Goal: Task Accomplishment & Management: Complete application form

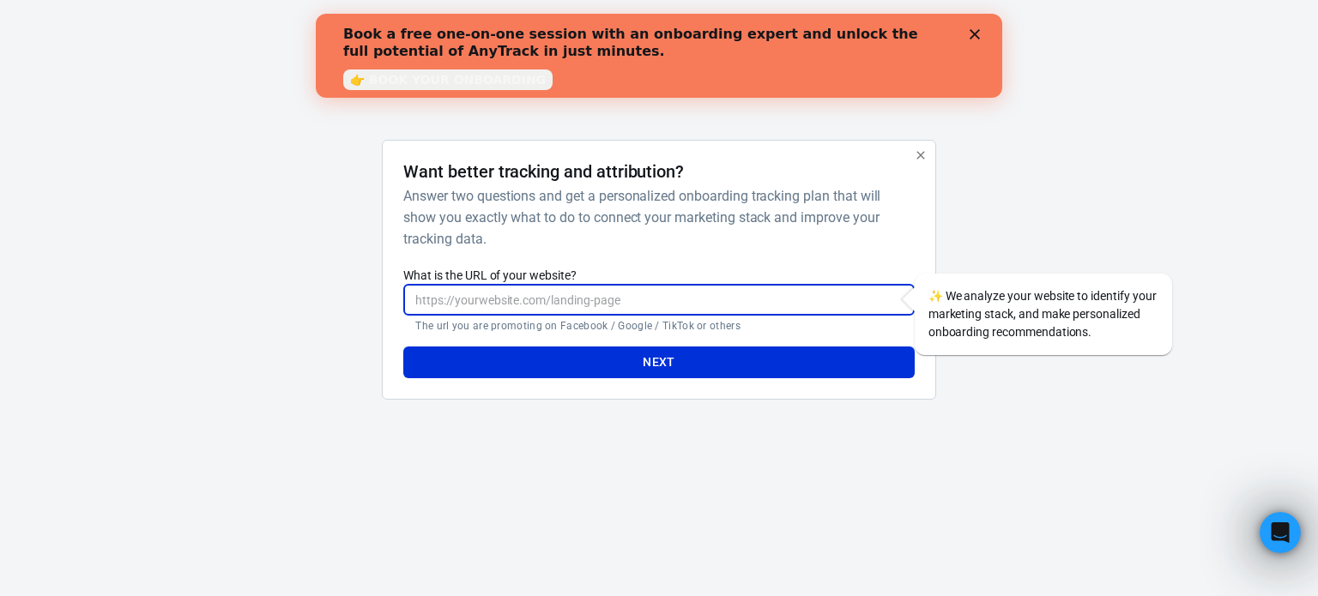
click at [504, 297] on input "What is the URL of your website?" at bounding box center [658, 300] width 511 height 32
click at [690, 289] on input "What is the URL of your website?" at bounding box center [658, 300] width 511 height 32
paste input "[URL][DOMAIN_NAME]"
type input "[URL][DOMAIN_NAME]"
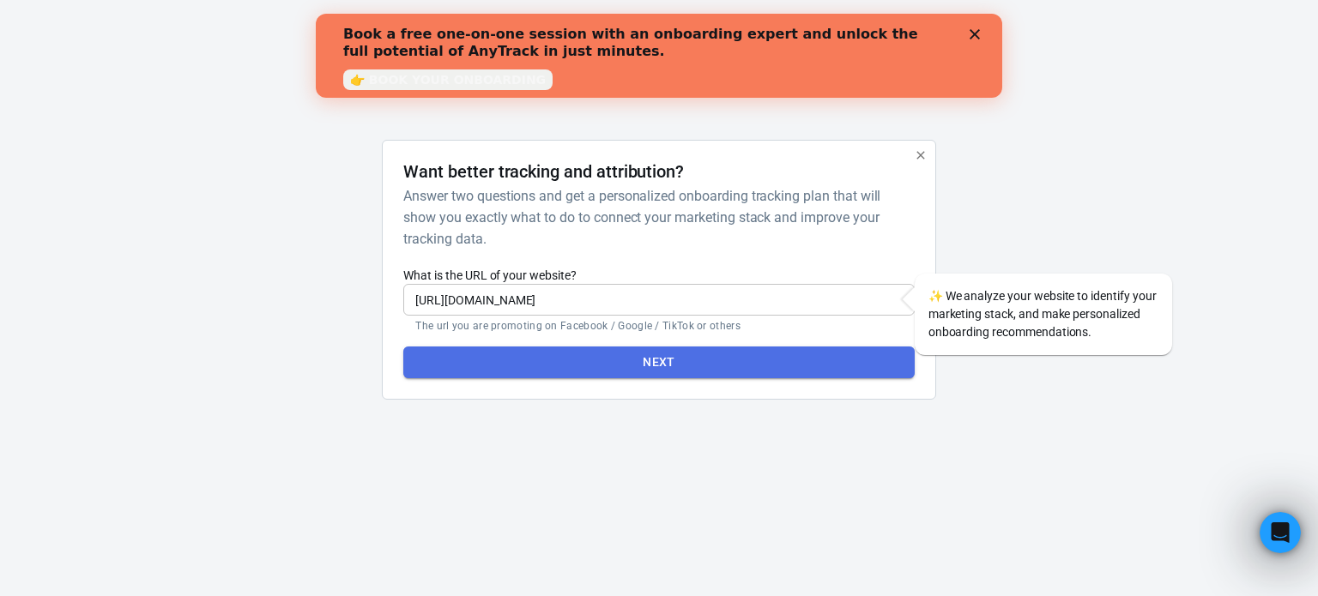
click at [632, 360] on button "Next" at bounding box center [658, 363] width 511 height 32
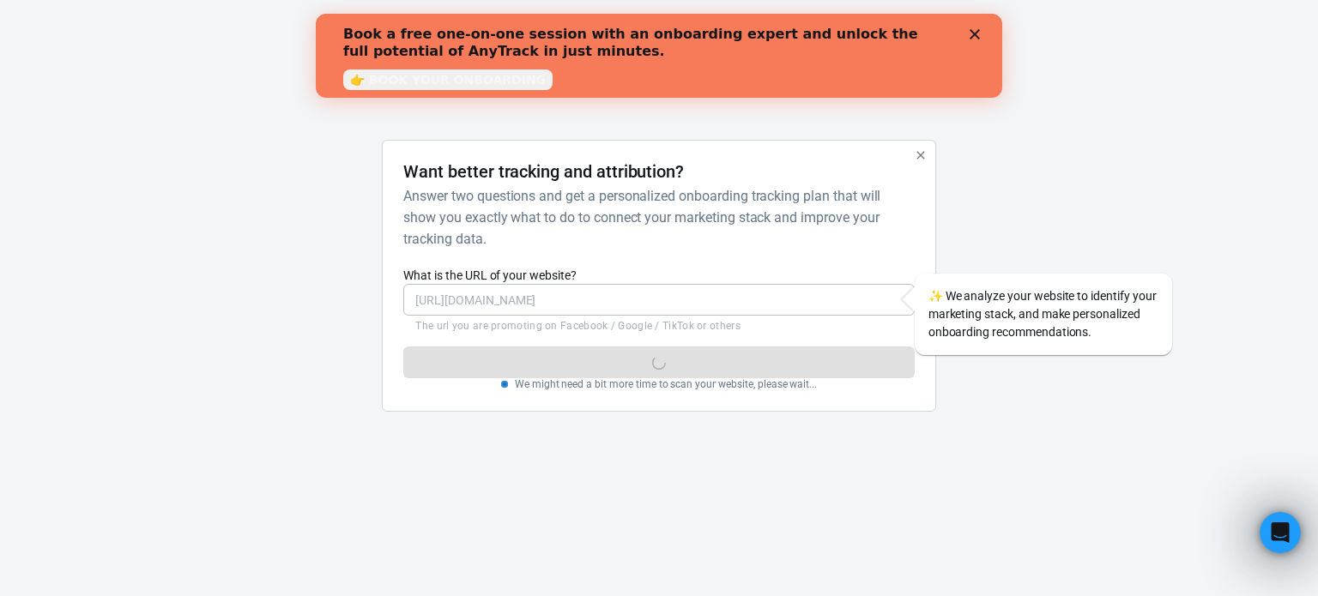
click at [975, 37] on icon "Close" at bounding box center [975, 34] width 10 height 10
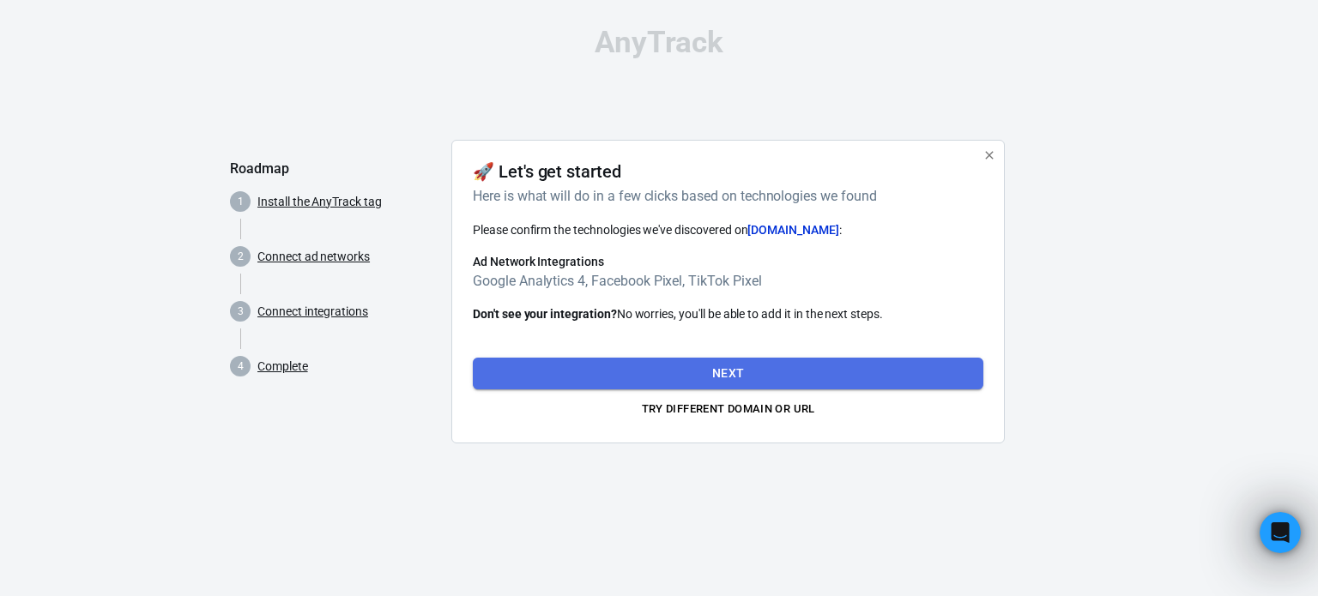
click at [728, 372] on button "Next" at bounding box center [728, 374] width 511 height 32
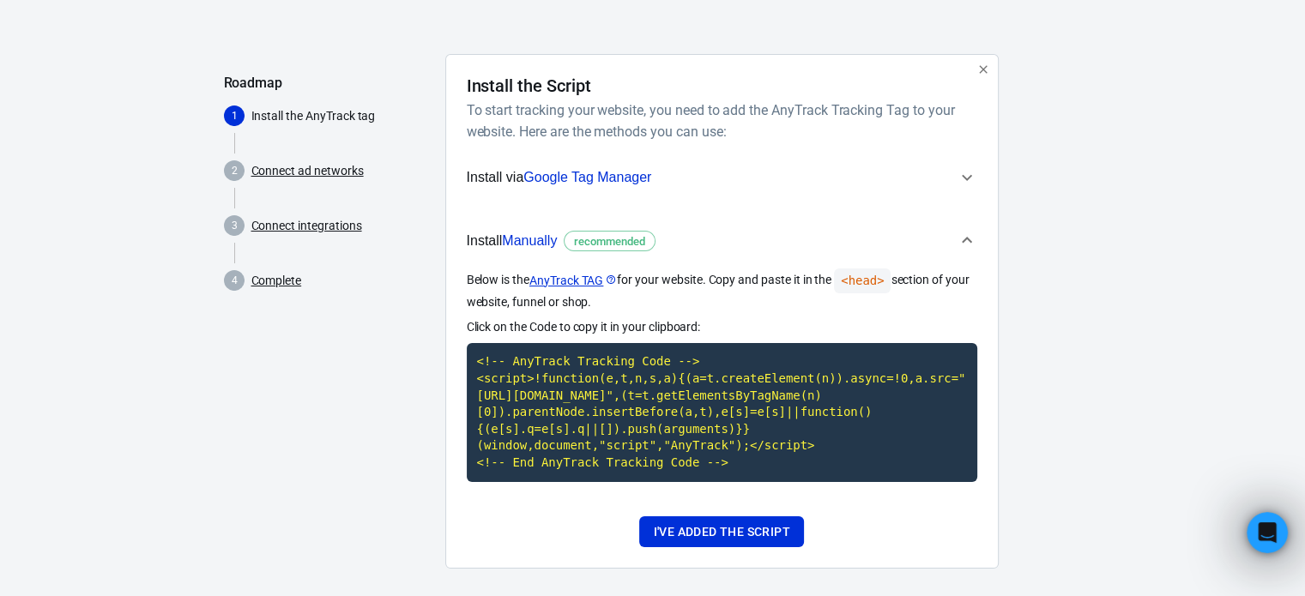
scroll to position [100, 0]
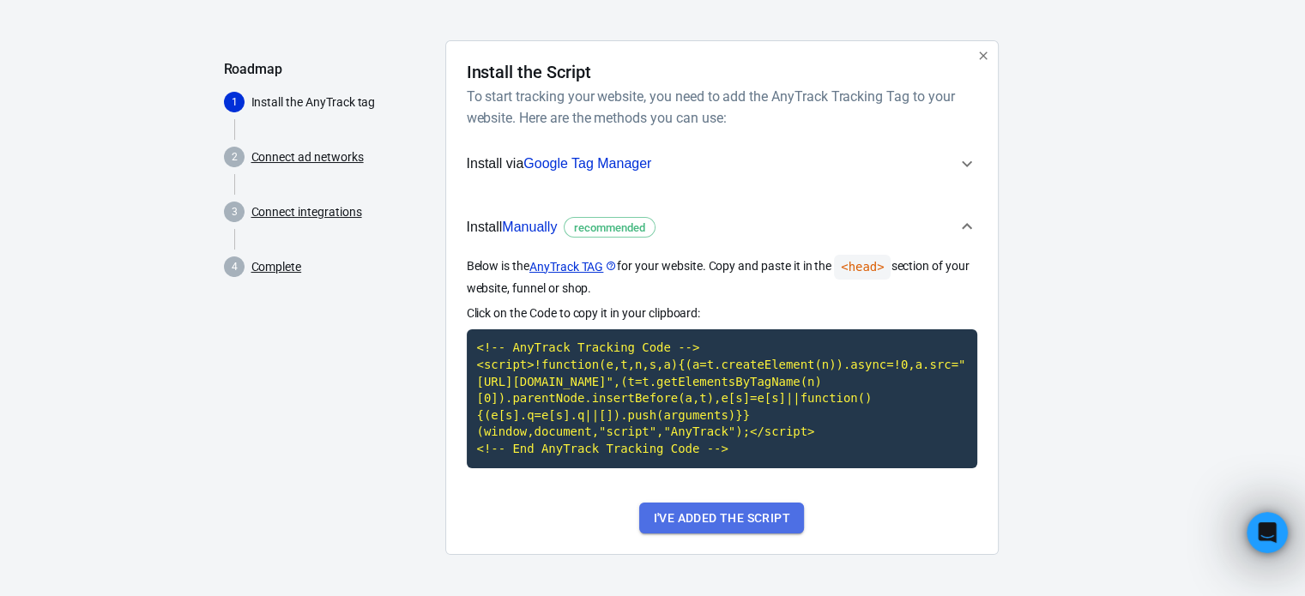
click at [756, 517] on button "I've added the script" at bounding box center [721, 519] width 164 height 32
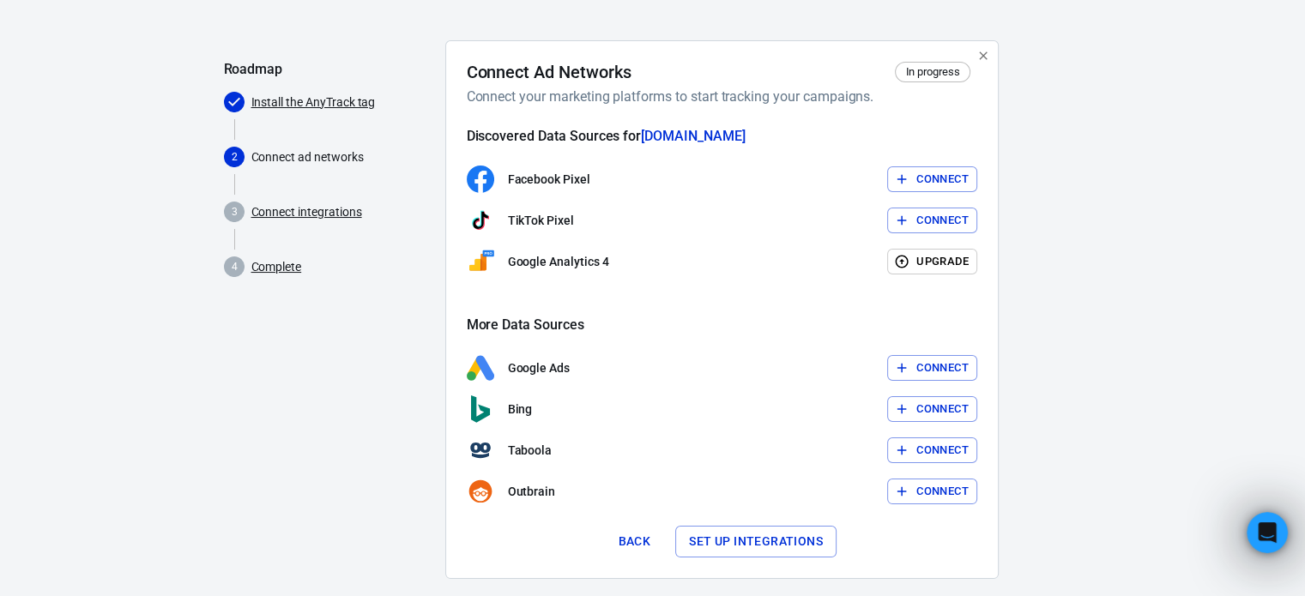
click at [927, 178] on button "Connect" at bounding box center [932, 179] width 90 height 27
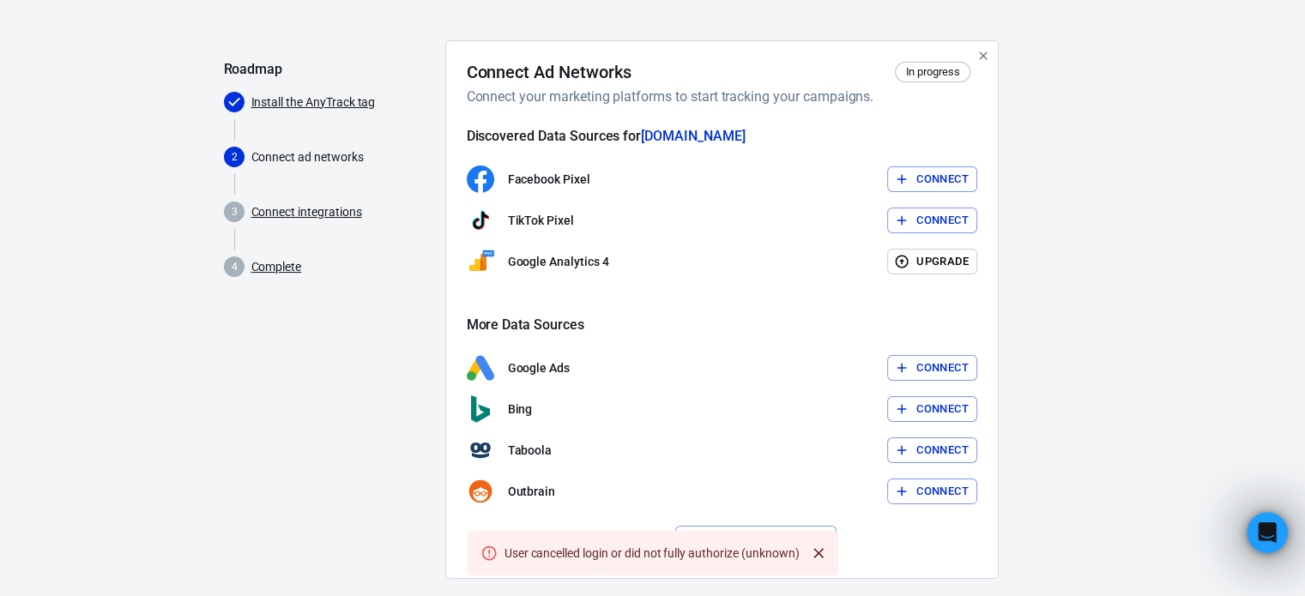
scroll to position [123, 0]
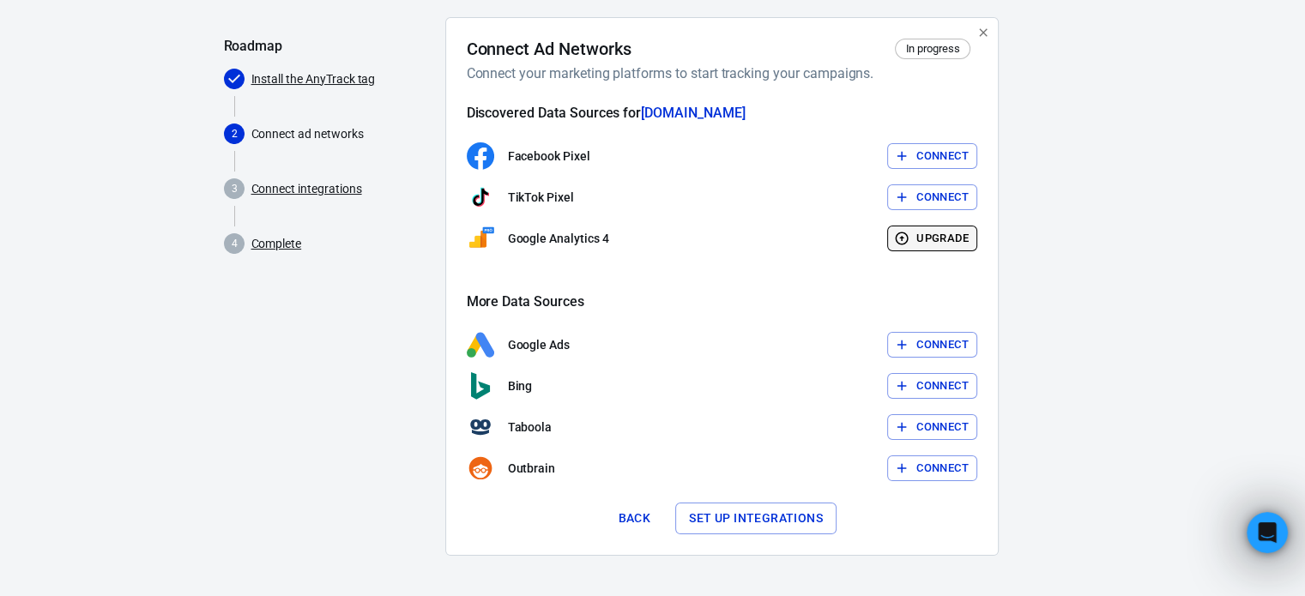
click at [917, 239] on button "Upgrade" at bounding box center [932, 239] width 90 height 27
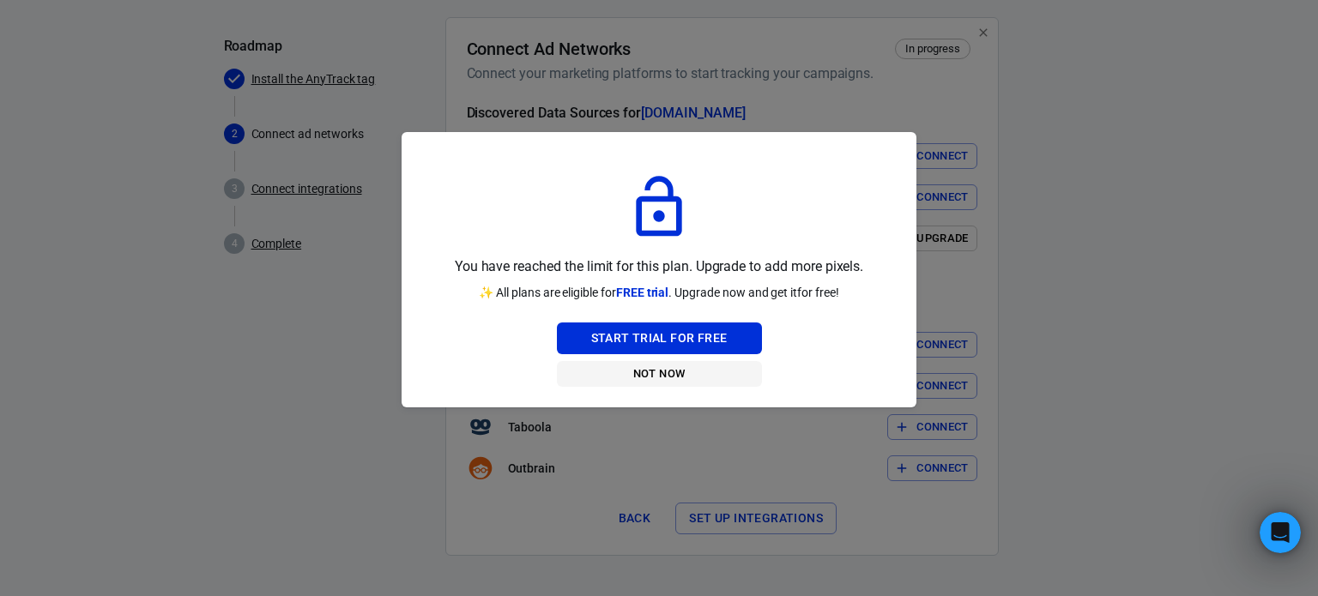
click at [662, 373] on button "Not Now" at bounding box center [659, 374] width 205 height 27
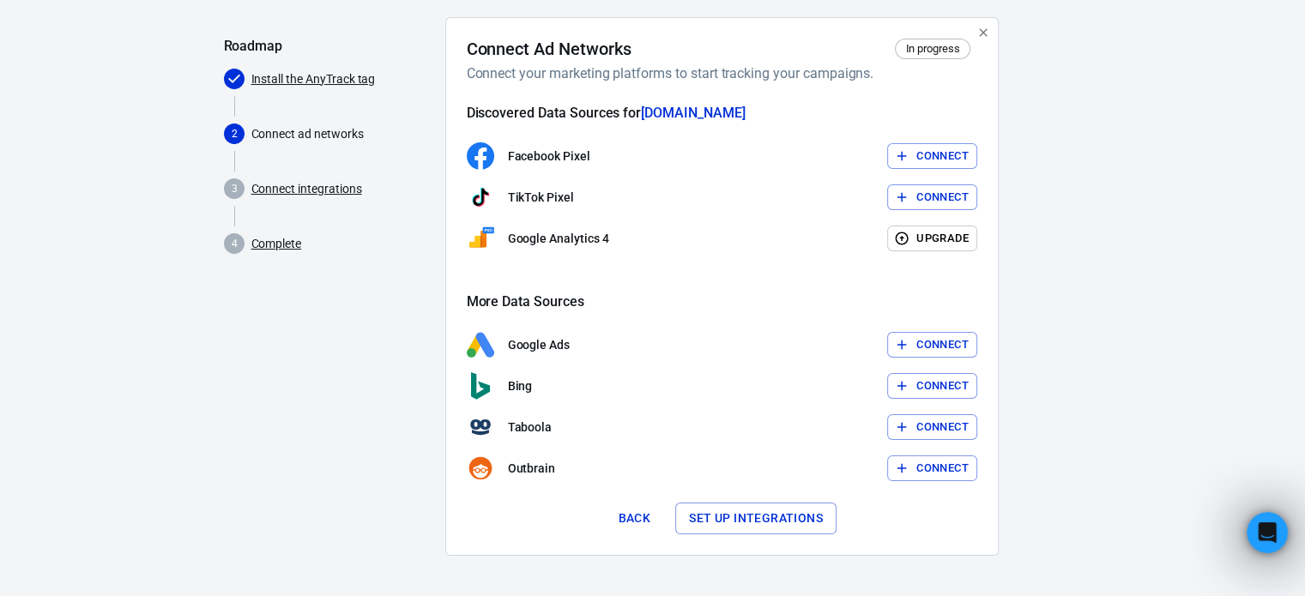
click at [989, 38] on icon "button" at bounding box center [984, 33] width 14 height 14
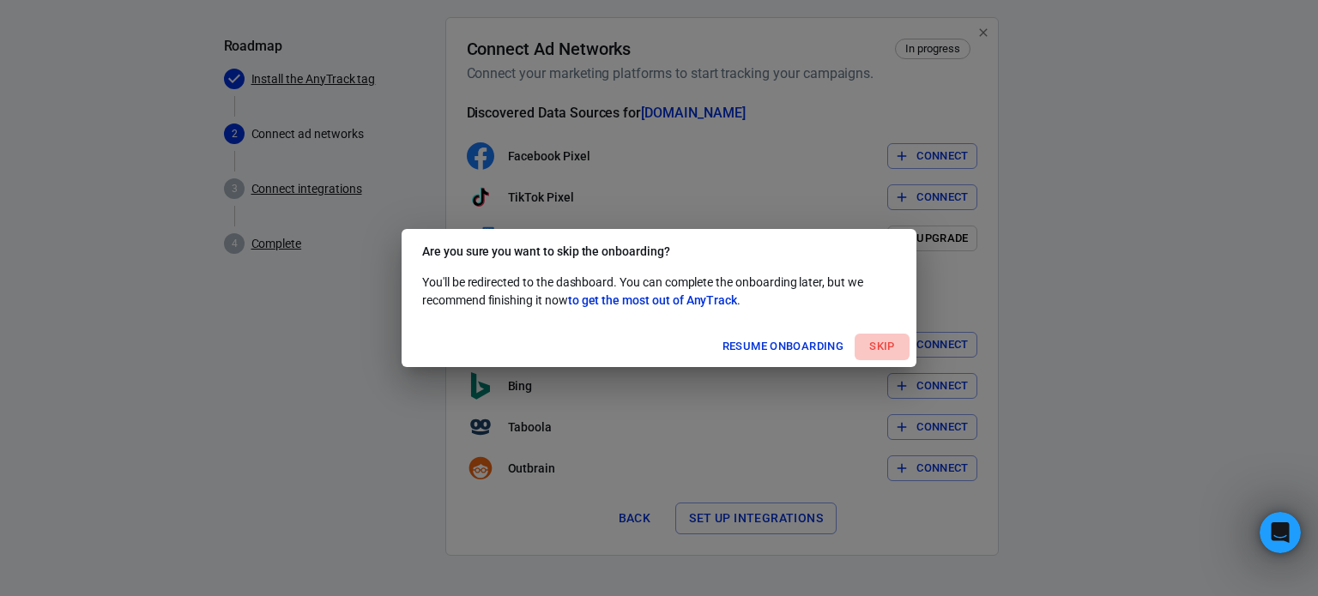
click at [886, 343] on button "Skip" at bounding box center [882, 347] width 55 height 27
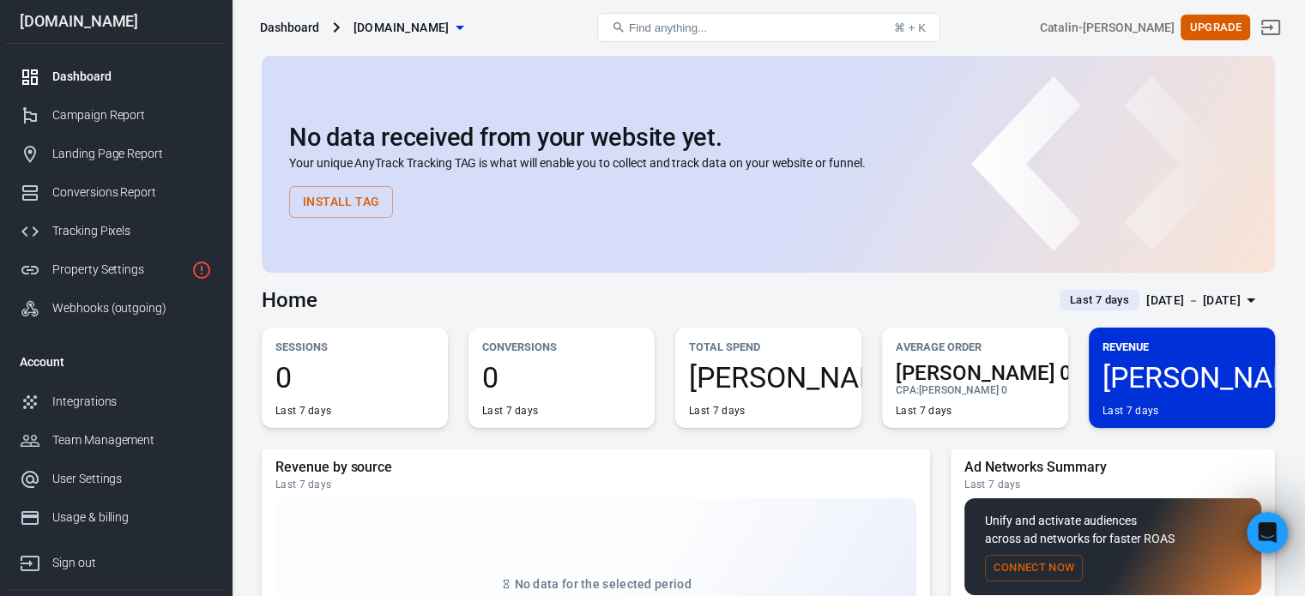
click at [89, 73] on div "Dashboard" at bounding box center [132, 77] width 160 height 18
